Goal: Find specific page/section: Find specific page/section

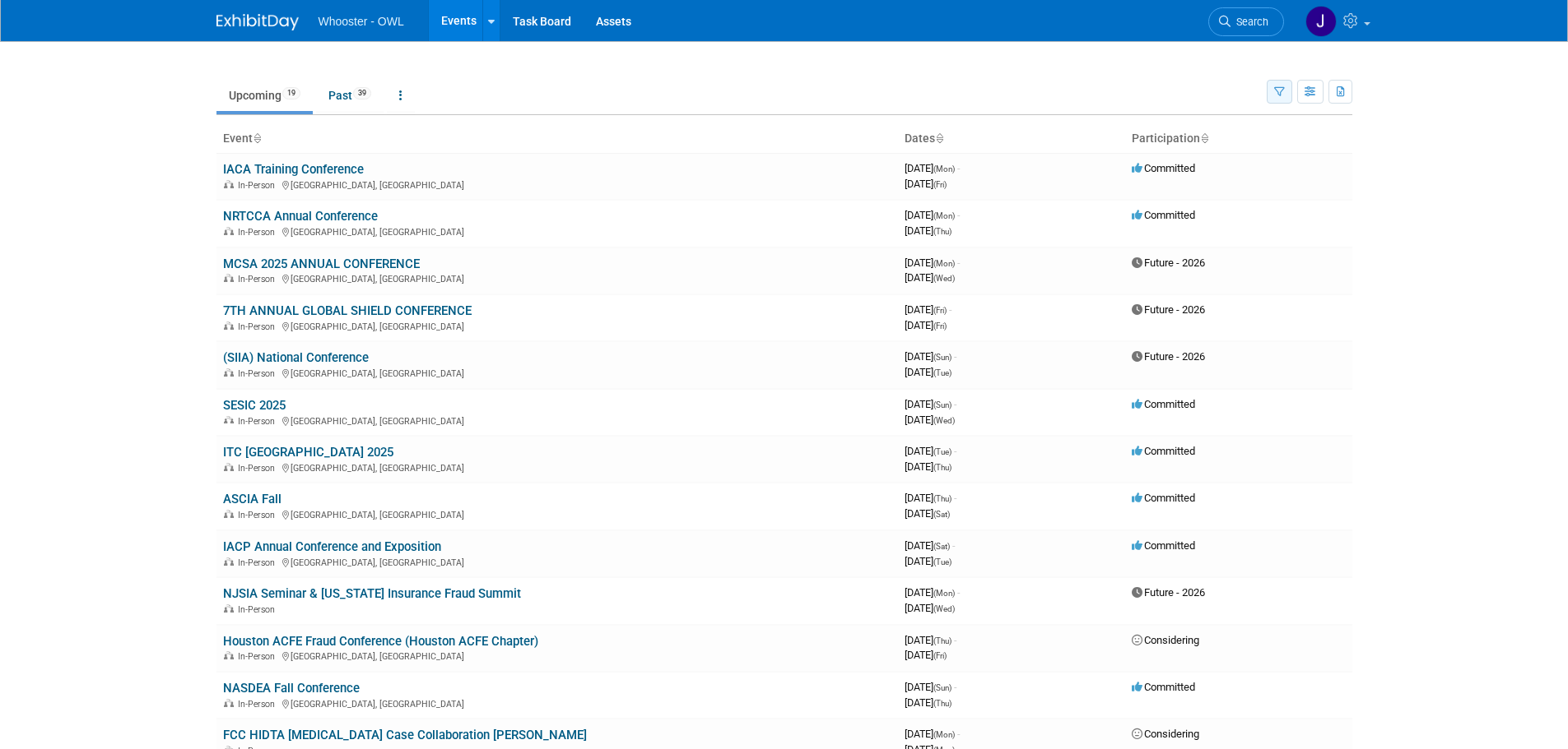
click at [1282, 88] on icon "button" at bounding box center [1280, 93] width 11 height 11
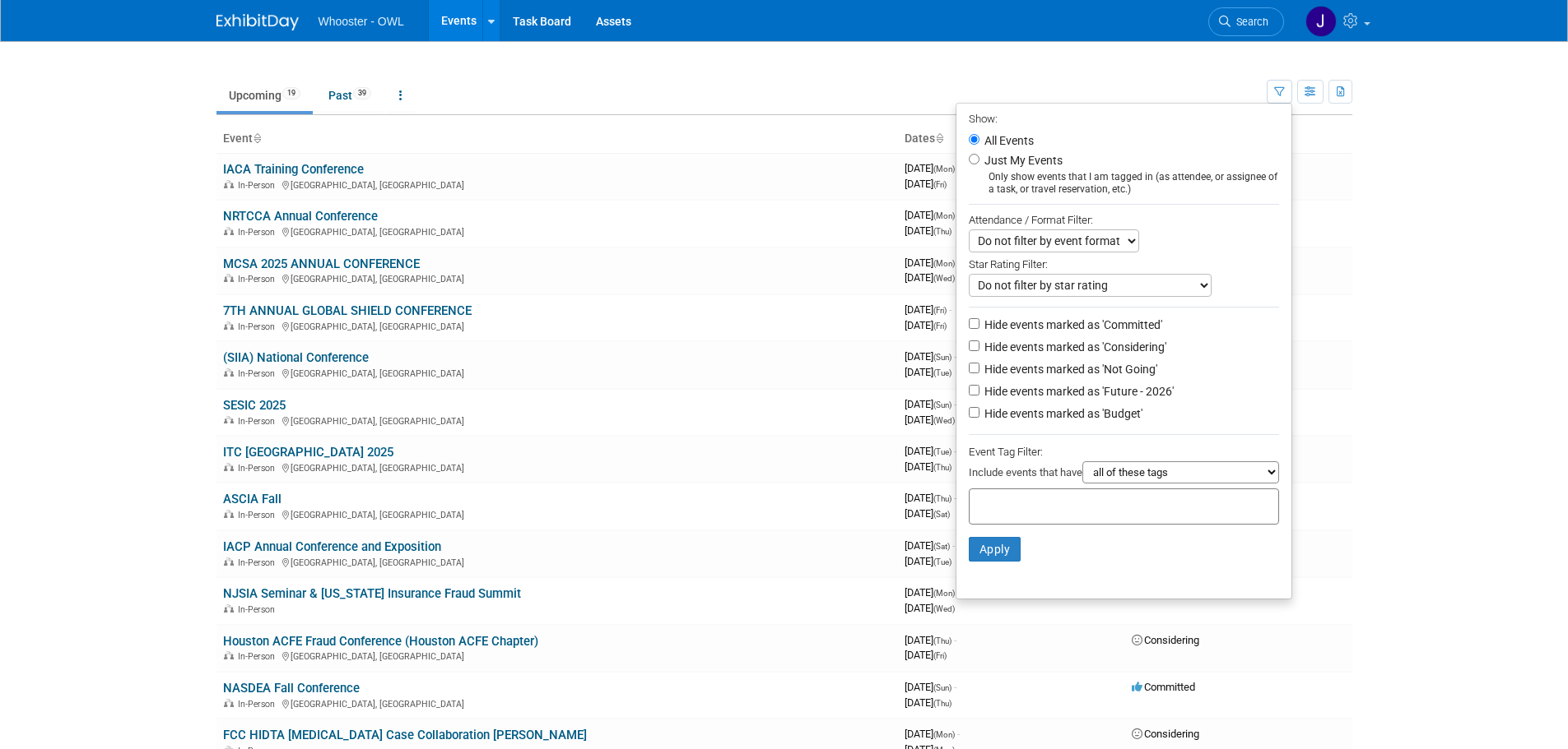
click at [981, 161] on label "Just My Events" at bounding box center [1022, 160] width 81 height 17
click at [972, 161] on input "Just My Events" at bounding box center [974, 159] width 11 height 11
radio input "true"
click at [993, 550] on button "Apply" at bounding box center [995, 549] width 53 height 25
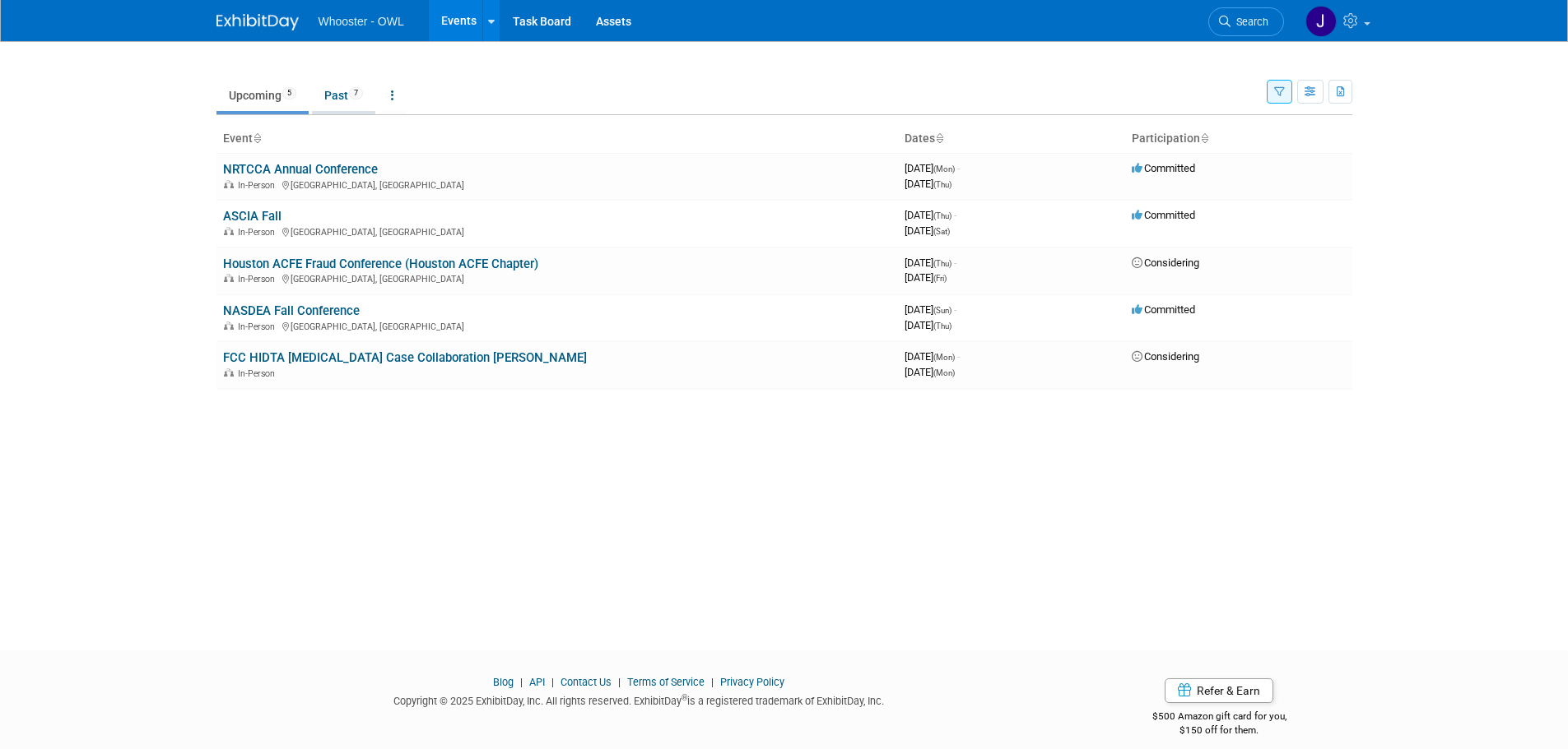
click at [343, 99] on link "Past 7" at bounding box center [344, 95] width 64 height 31
